Goal: Find specific page/section: Find specific page/section

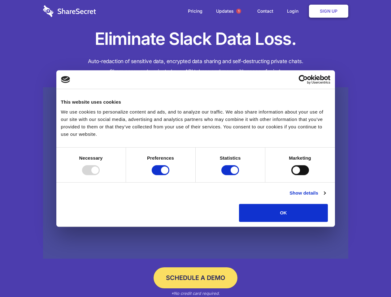
click at [100, 175] on div at bounding box center [91, 170] width 18 height 10
click at [169, 175] on input "Preferences" at bounding box center [161, 170] width 18 height 10
checkbox input "false"
click at [231, 175] on input "Statistics" at bounding box center [230, 170] width 18 height 10
checkbox input "false"
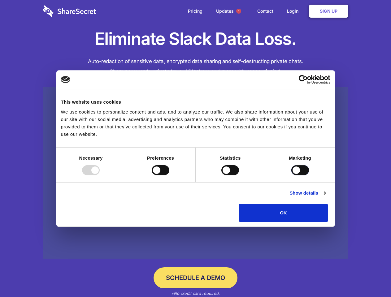
click at [291, 175] on input "Marketing" at bounding box center [300, 170] width 18 height 10
checkbox input "true"
click at [326, 197] on link "Show details" at bounding box center [308, 193] width 36 height 7
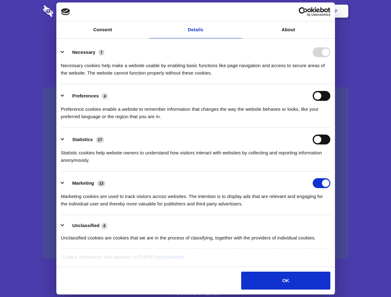
click at [331, 84] on li "Necessary 7 Necessary cookies help make a website usable by enabling basic func…" at bounding box center [195, 63] width 269 height 44
click at [239, 11] on span "1" at bounding box center [238, 11] width 5 height 5
